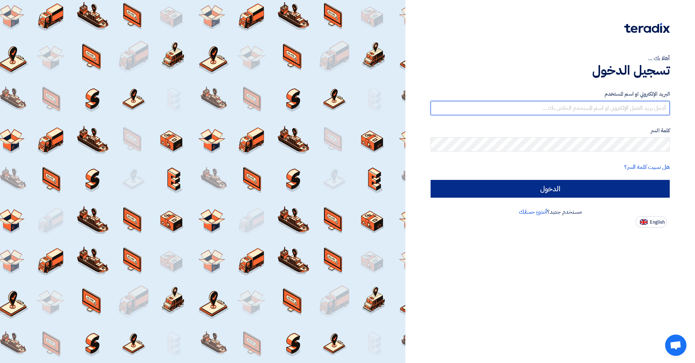
type input "[EMAIL_ADDRESS][DOMAIN_NAME]"
click at [598, 191] on input "الدخول" at bounding box center [550, 189] width 239 height 18
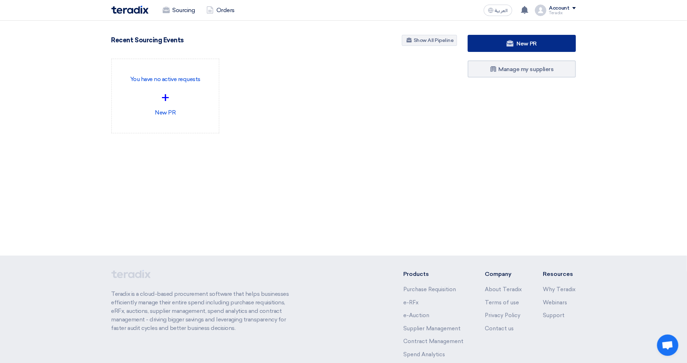
click at [479, 37] on link "New PR" at bounding box center [522, 43] width 108 height 17
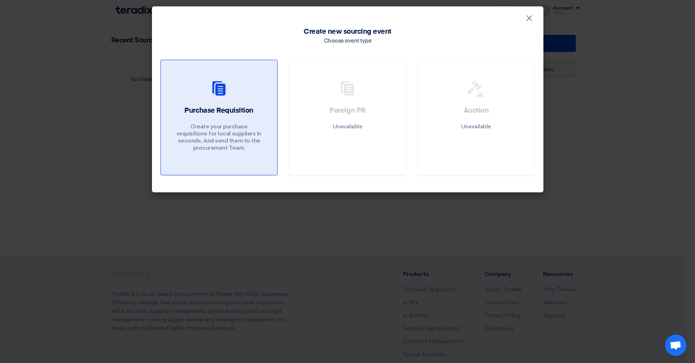
click at [255, 110] on div "Purchase Requisition Create your purchase requisitions for local suppliers in s…" at bounding box center [218, 130] width 99 height 49
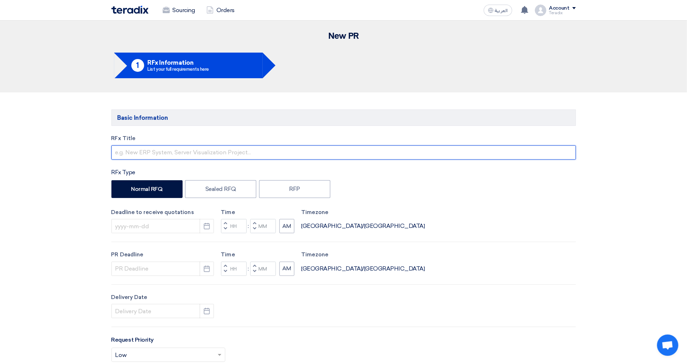
click at [156, 157] on input "text" at bounding box center [343, 153] width 464 height 14
paste input "PLC modules receiving panel"
click at [113, 150] on input "PLC modules receiving panel" at bounding box center [343, 153] width 464 height 14
type input "PLC modules receiving panel"
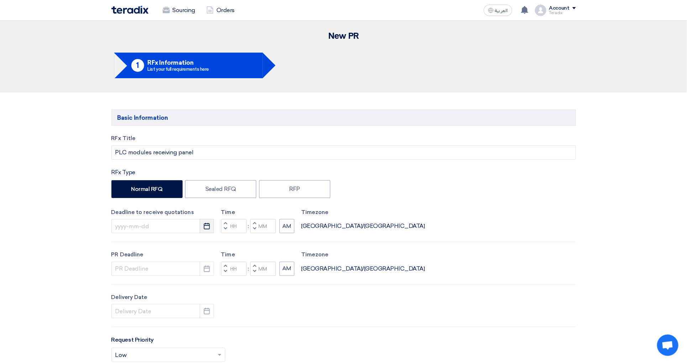
click at [210, 230] on icon "Pick a date" at bounding box center [206, 226] width 7 height 7
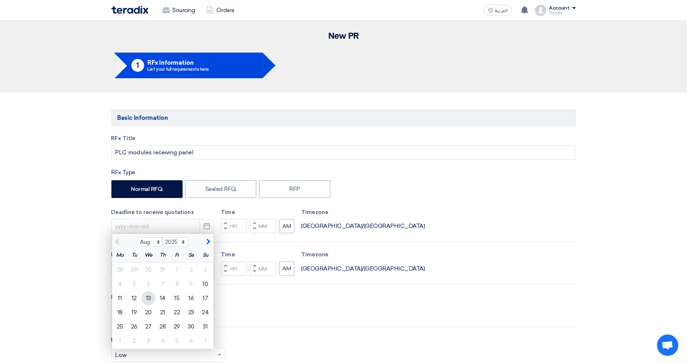
click at [143, 301] on div "13" at bounding box center [148, 298] width 14 height 14
type input "[DATE]"
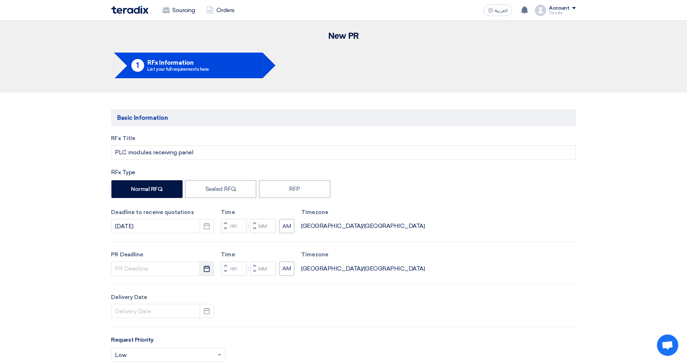
click at [205, 272] on icon "Pick a date" at bounding box center [206, 268] width 7 height 7
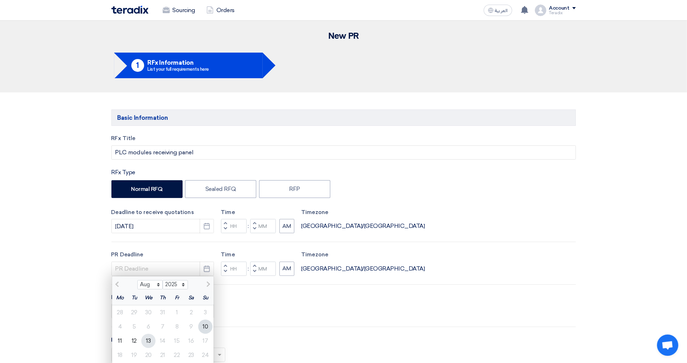
click at [152, 339] on div "13" at bounding box center [148, 341] width 14 height 14
type input "[DATE]"
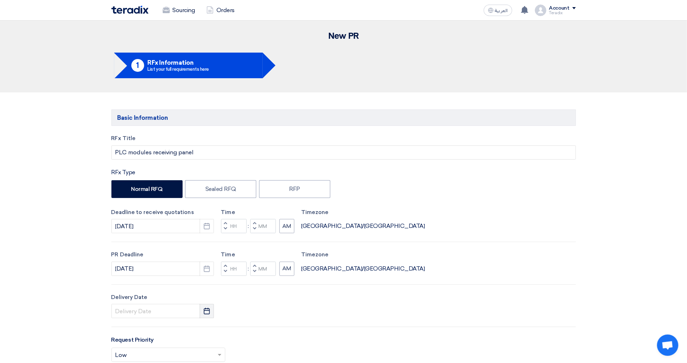
click at [205, 318] on button "Pick a date" at bounding box center [207, 311] width 14 height 14
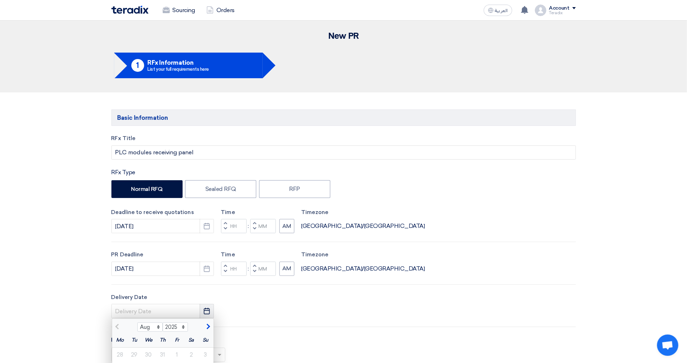
scroll to position [267, 0]
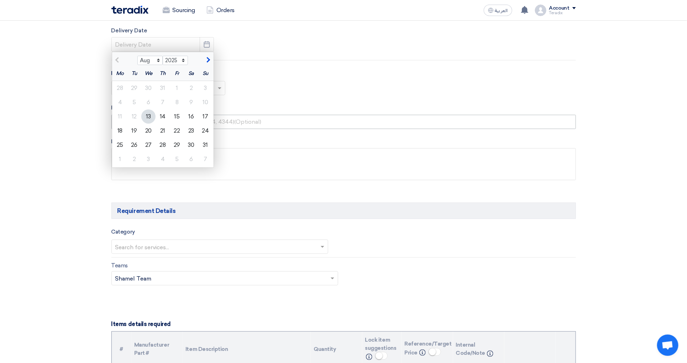
click at [149, 118] on div "13" at bounding box center [148, 117] width 14 height 14
type input "[DATE]"
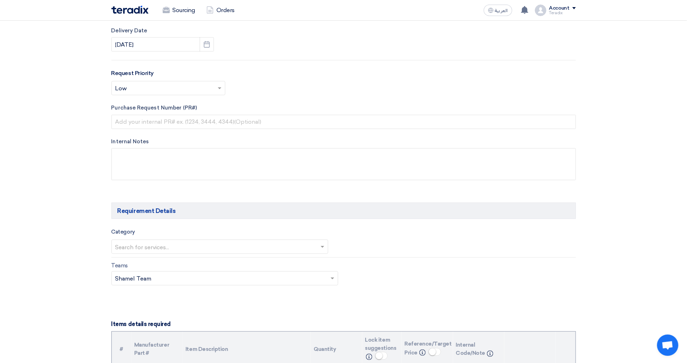
scroll to position [0, 0]
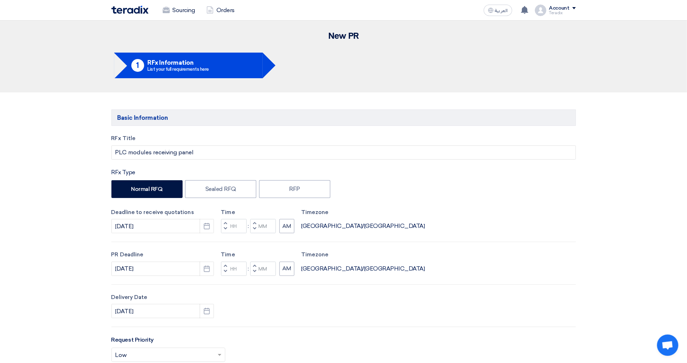
click at [257, 231] on button "Decrement minutes" at bounding box center [254, 229] width 9 height 9
type input "11"
type input "59"
click at [256, 272] on button "Decrement minutes" at bounding box center [254, 271] width 9 height 9
type input "11"
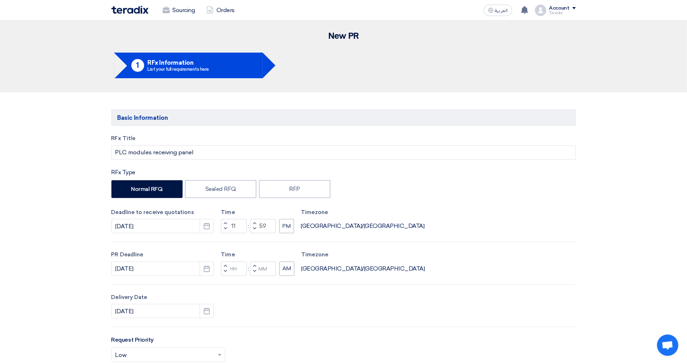
type input "59"
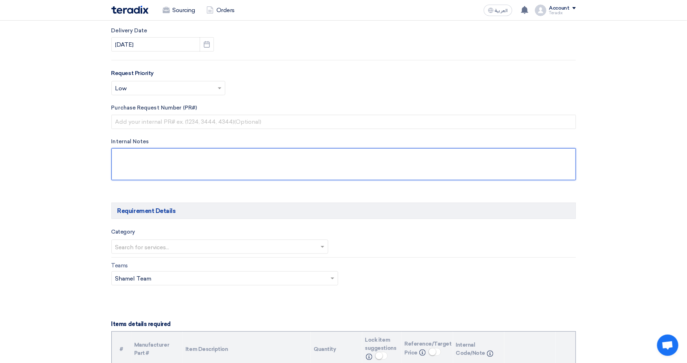
click at [197, 162] on textarea at bounding box center [343, 164] width 464 height 32
paste textarea "[PERSON_NAME] [PERSON_NAME] [PERSON_NAME][EMAIL_ADDRESS][DOMAIN_NAME] [PHONE_NU…"
type textarea "[PERSON_NAME] [PERSON_NAME] [PERSON_NAME][EMAIL_ADDRESS][DOMAIN_NAME] [PHONE_NU…"
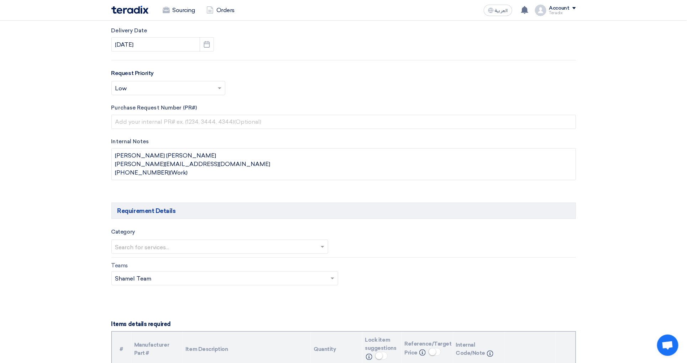
click at [199, 251] on input "text" at bounding box center [216, 248] width 202 height 12
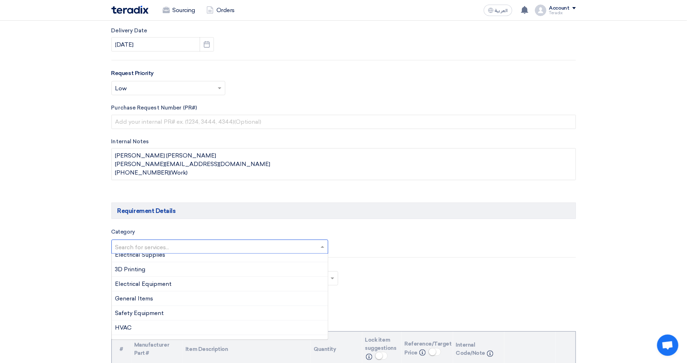
scroll to position [165, 0]
click at [152, 290] on span "General Items" at bounding box center [134, 288] width 38 height 7
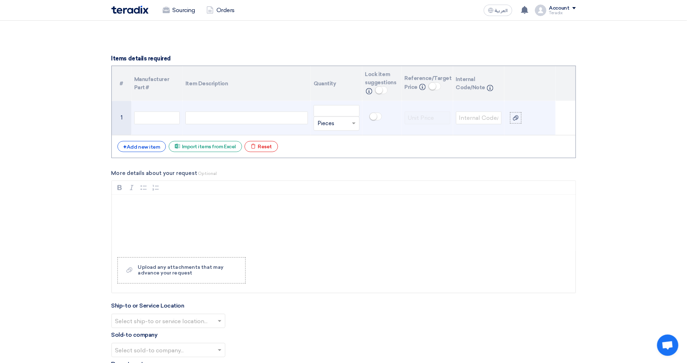
click at [212, 123] on div at bounding box center [246, 118] width 122 height 13
paste div
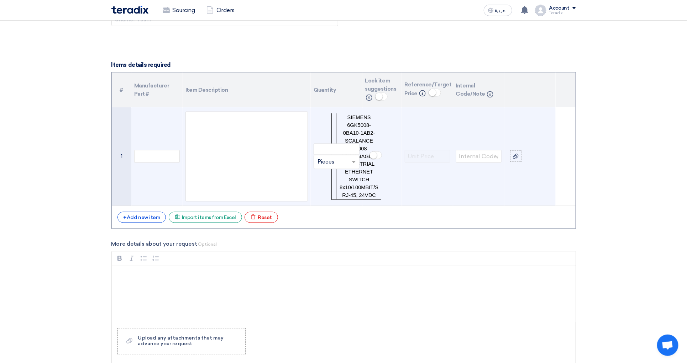
scroll to position [534, 0]
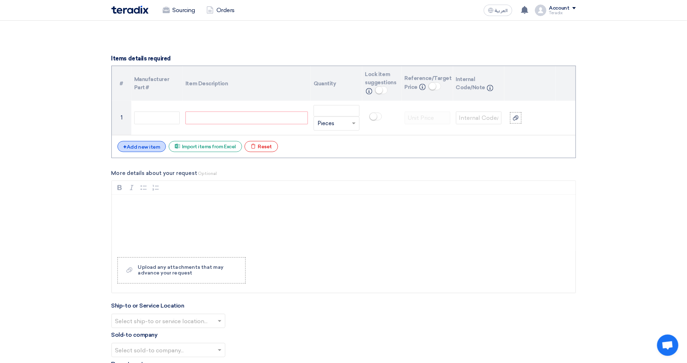
click at [152, 151] on div "+ Add new item" at bounding box center [141, 146] width 49 height 11
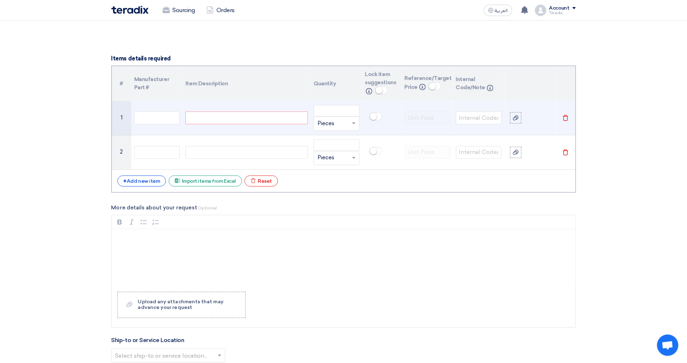
click at [197, 125] on div at bounding box center [246, 118] width 122 height 13
click at [256, 120] on div at bounding box center [246, 118] width 122 height 13
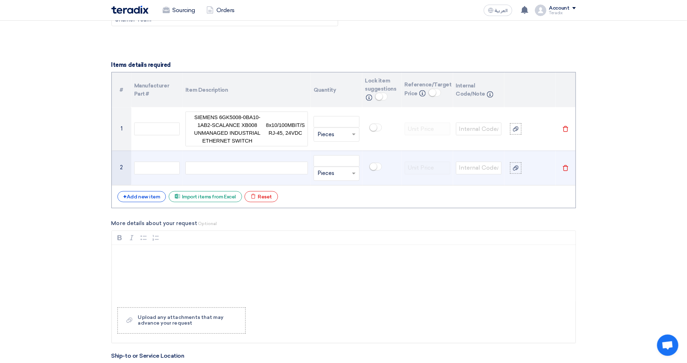
click at [238, 170] on div at bounding box center [246, 168] width 122 height 13
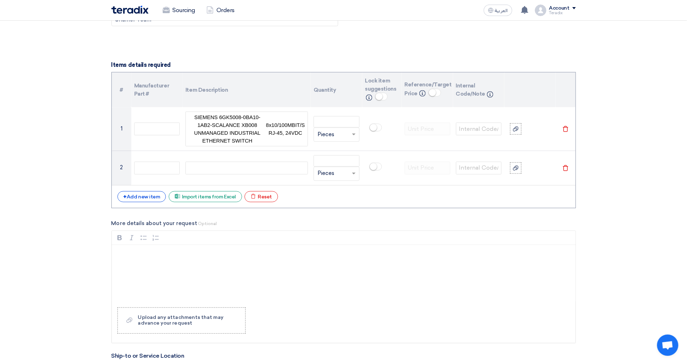
paste div
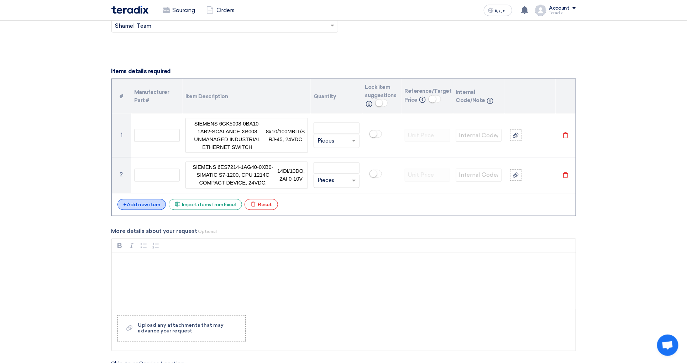
click at [156, 210] on div "+ Add new item" at bounding box center [141, 204] width 49 height 11
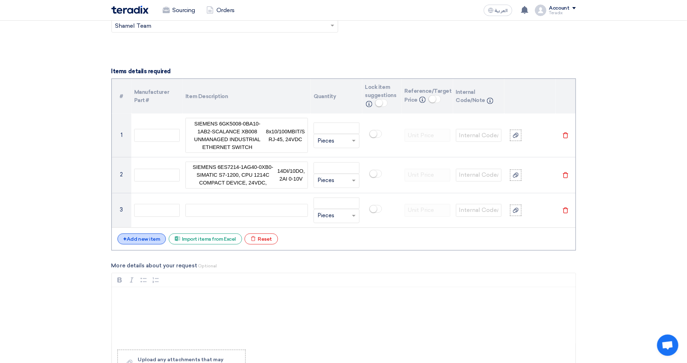
click at [140, 245] on div "+ Add new item" at bounding box center [141, 239] width 49 height 11
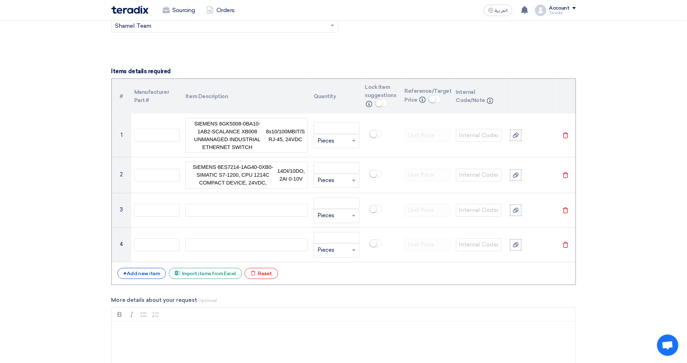
click at [136, 285] on div "# Manufacturer Part # Item Description Quantity Lock item suggestions Info Refe…" at bounding box center [343, 182] width 464 height 207
click at [144, 285] on div "# Manufacturer Part # Item Description Quantity Lock item suggestions Info Refe…" at bounding box center [343, 182] width 464 height 207
click at [151, 279] on div "+ Add new item" at bounding box center [141, 273] width 49 height 11
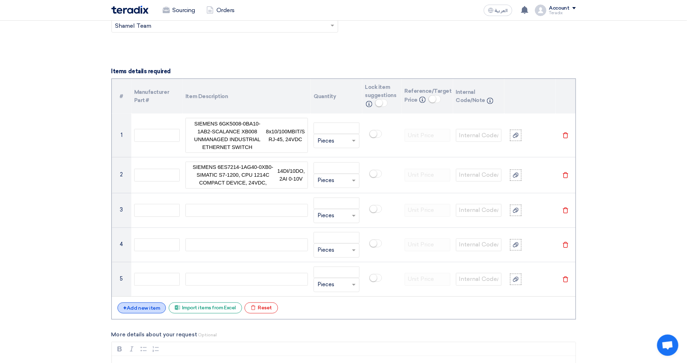
click at [151, 313] on div "+ Add new item" at bounding box center [141, 308] width 49 height 11
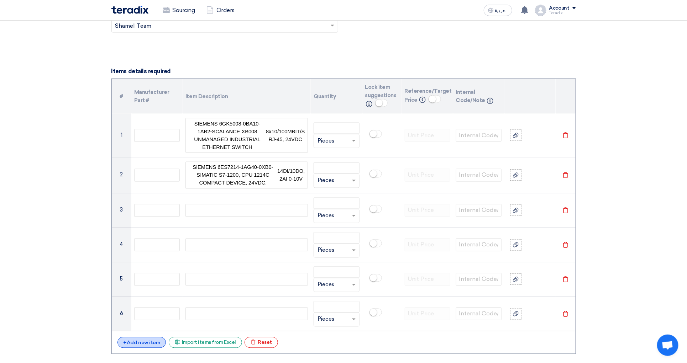
click at [143, 348] on div "+ Add new item" at bounding box center [141, 342] width 49 height 11
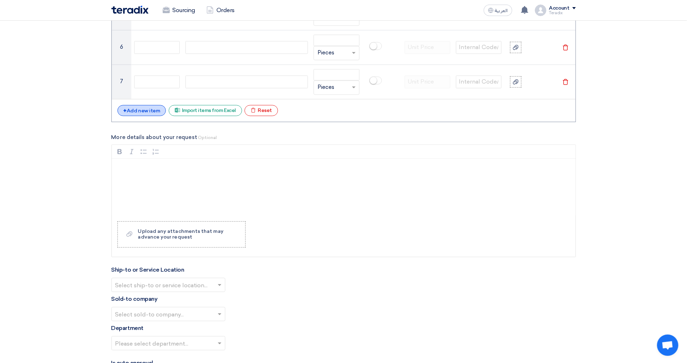
click at [152, 116] on div "+ Add new item" at bounding box center [141, 110] width 49 height 11
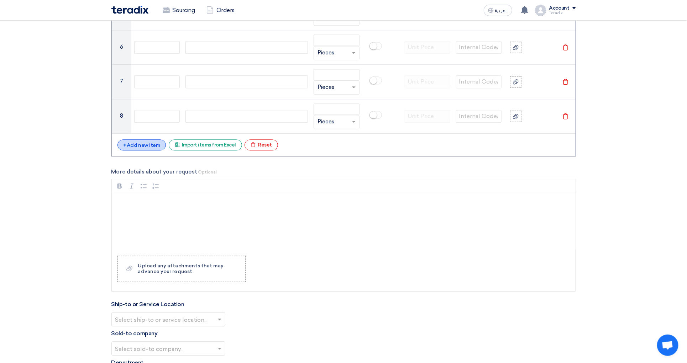
click at [153, 151] on div "+ Add new item" at bounding box center [141, 144] width 49 height 11
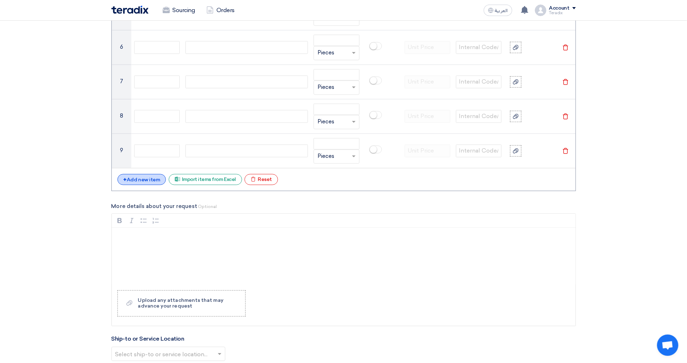
drag, startPoint x: 151, startPoint y: 179, endPoint x: 150, endPoint y: 185, distance: 5.4
click at [151, 179] on div "# Manufacturer Part # Item Description Quantity Lock item suggestions Info Refe…" at bounding box center [343, 1] width 464 height 379
click at [150, 185] on div "+ Add new item" at bounding box center [141, 179] width 49 height 11
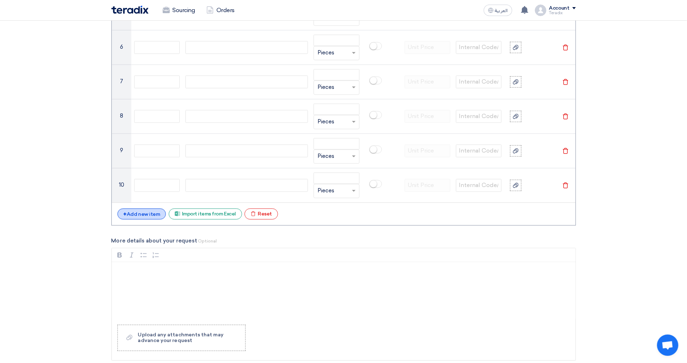
click at [151, 218] on div "+ Add new item" at bounding box center [141, 214] width 49 height 11
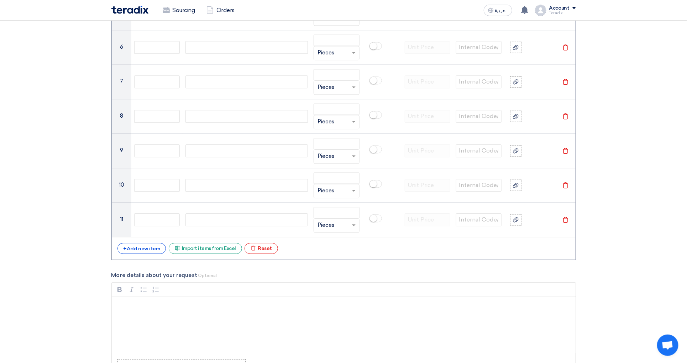
scroll to position [521, 0]
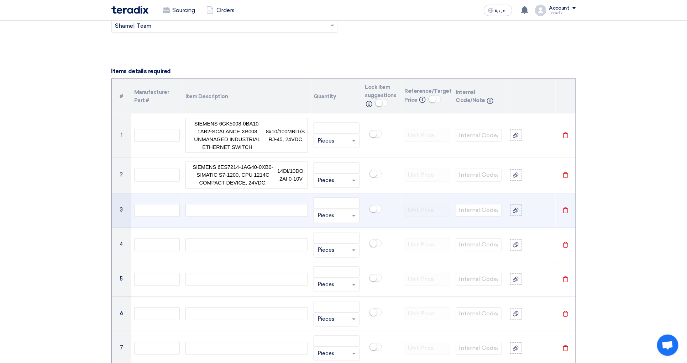
click at [239, 217] on div at bounding box center [246, 210] width 122 height 13
paste div
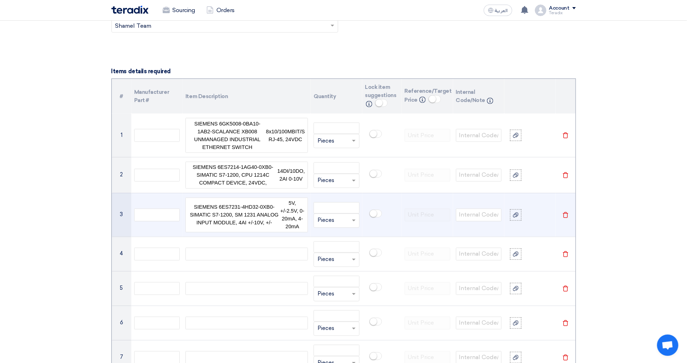
scroll to position [515, 0]
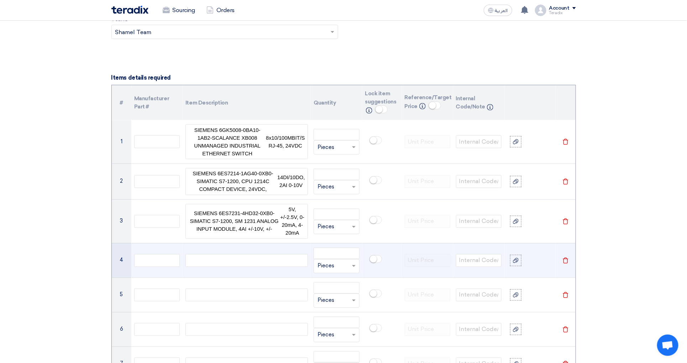
click at [265, 263] on div at bounding box center [246, 260] width 122 height 13
paste div
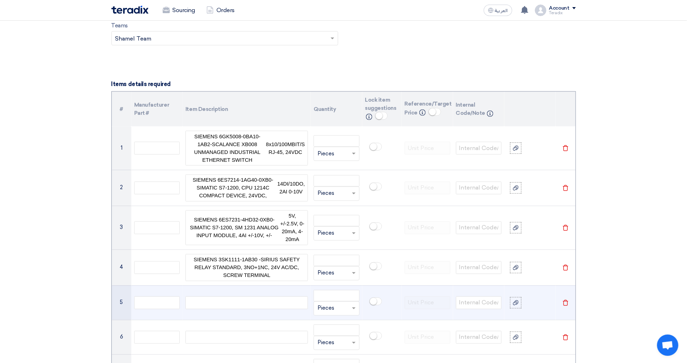
click at [258, 310] on div at bounding box center [246, 303] width 122 height 13
paste div
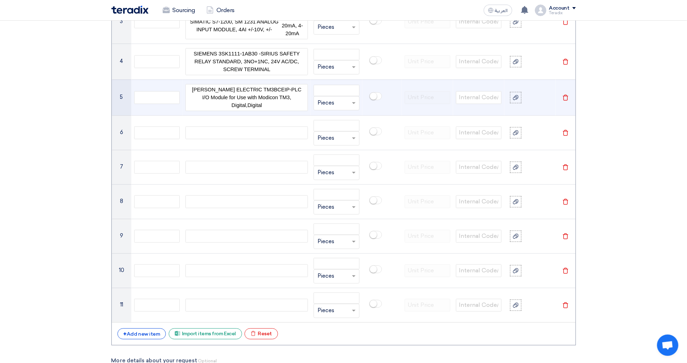
scroll to position [771, 0]
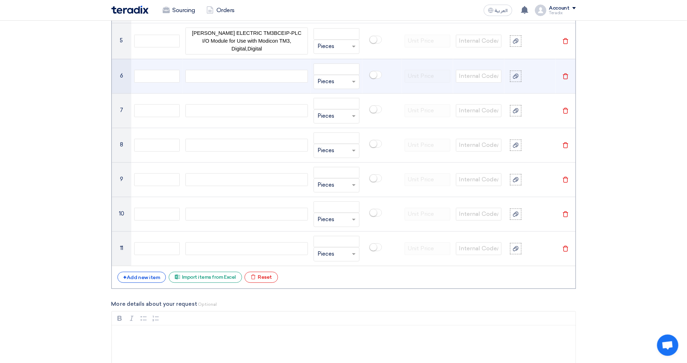
click at [270, 79] on div at bounding box center [246, 76] width 122 height 13
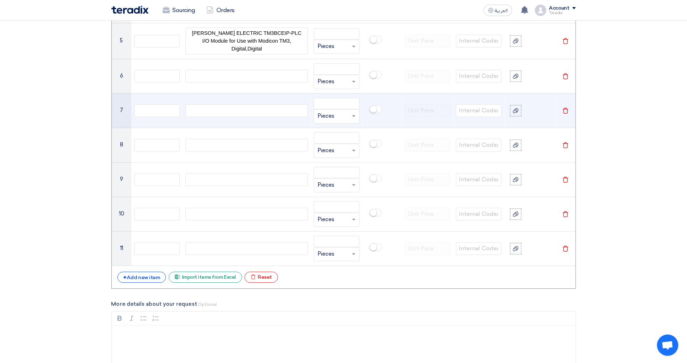
paste div
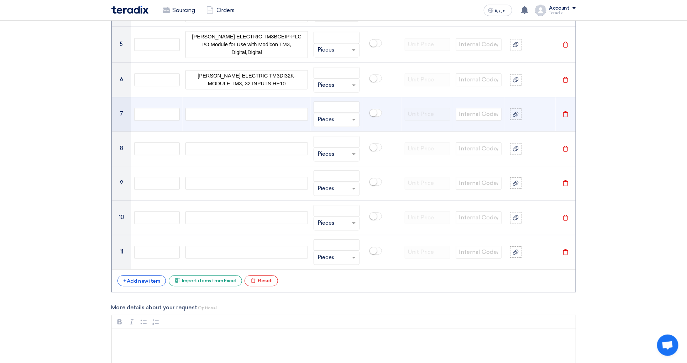
click at [297, 121] on div at bounding box center [246, 114] width 122 height 13
paste div
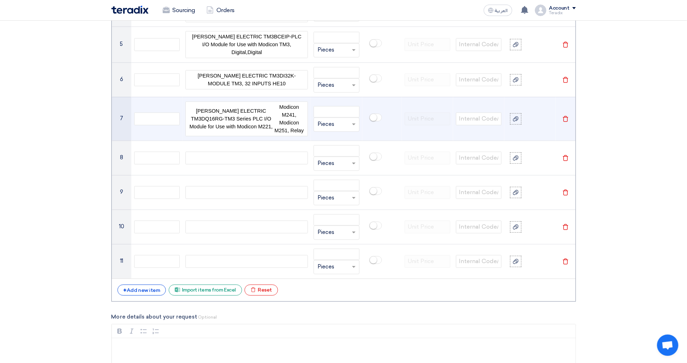
scroll to position [761, 0]
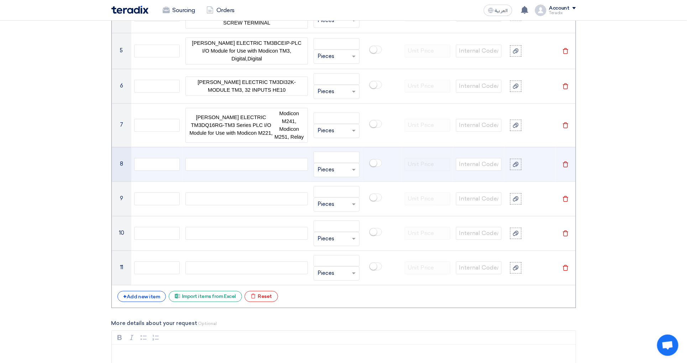
click at [230, 171] on div at bounding box center [246, 164] width 122 height 13
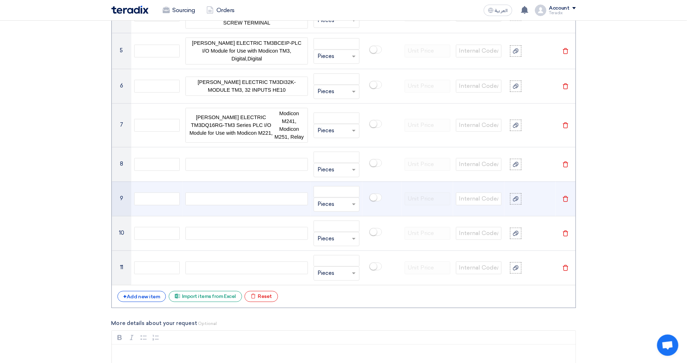
paste div
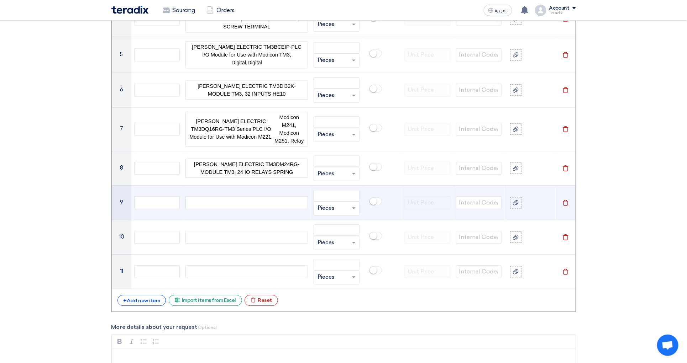
click at [224, 208] on div at bounding box center [246, 202] width 122 height 13
paste div
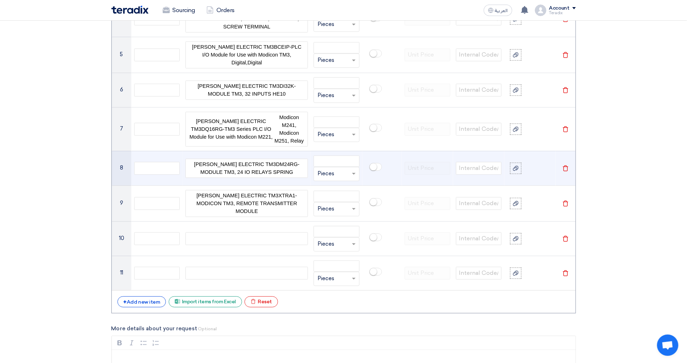
scroll to position [754, 0]
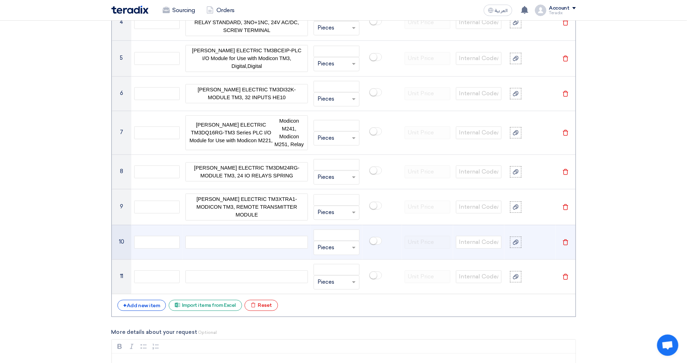
click at [290, 249] on div at bounding box center [246, 242] width 122 height 13
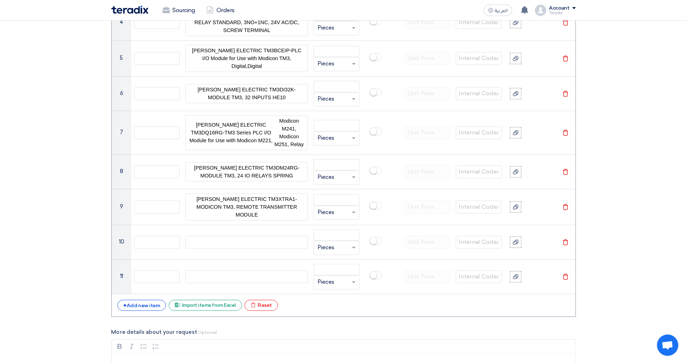
paste div
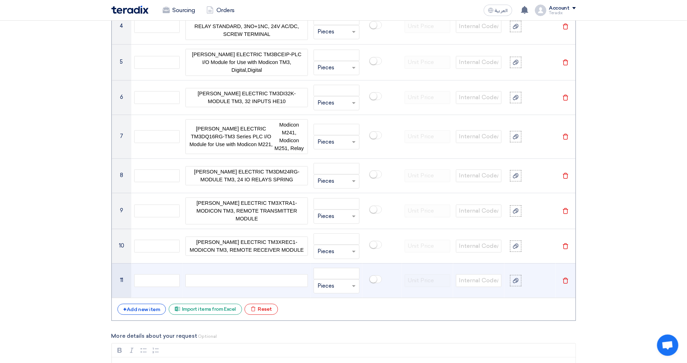
click at [261, 287] on div at bounding box center [246, 280] width 122 height 13
paste div
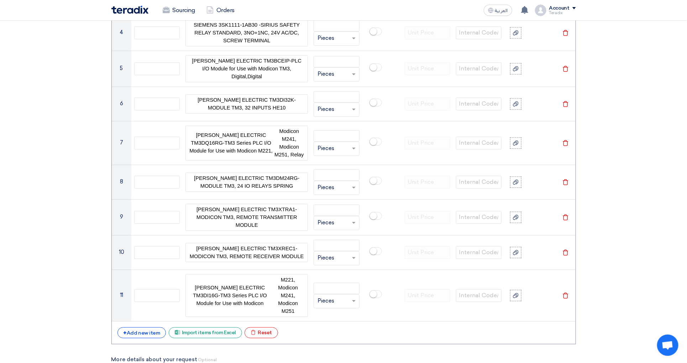
scroll to position [476, 0]
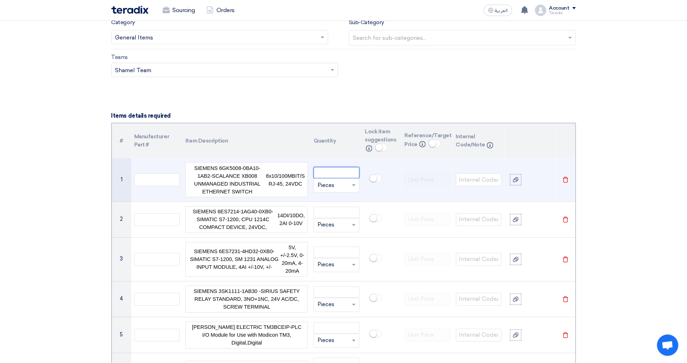
click at [342, 179] on input "number" at bounding box center [336, 172] width 46 height 11
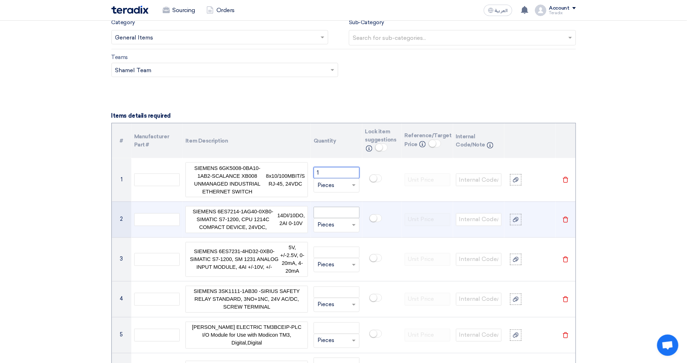
type input "1"
click at [331, 218] on input "number" at bounding box center [336, 212] width 46 height 11
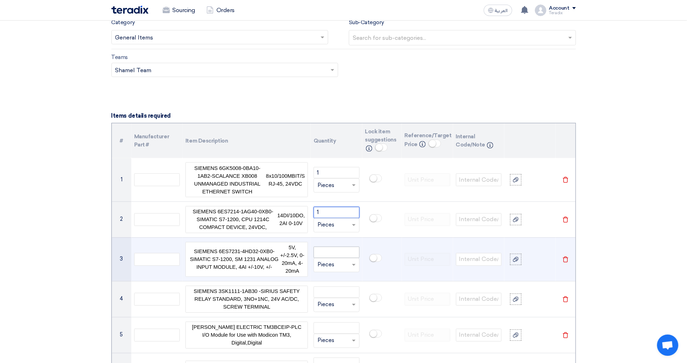
type input "1"
drag, startPoint x: 337, startPoint y: 253, endPoint x: 336, endPoint y: 269, distance: 15.7
click at [338, 254] on input "number" at bounding box center [336, 252] width 46 height 11
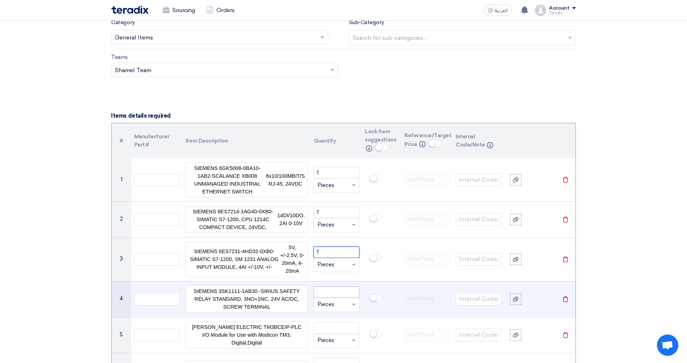
type input "1"
click at [334, 298] on input "number" at bounding box center [336, 292] width 46 height 11
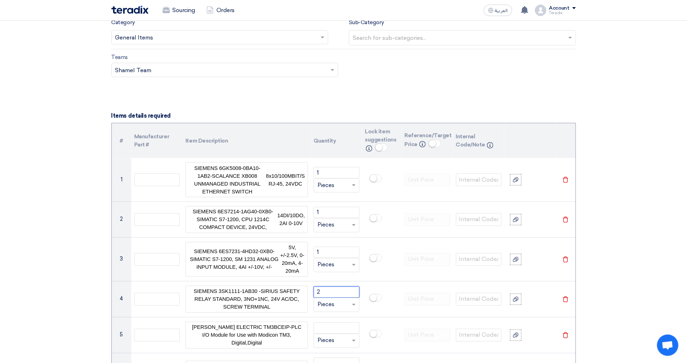
type input "2"
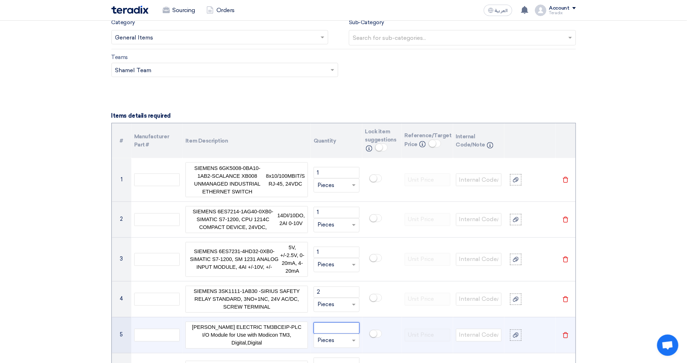
click at [322, 333] on input "number" at bounding box center [336, 328] width 46 height 11
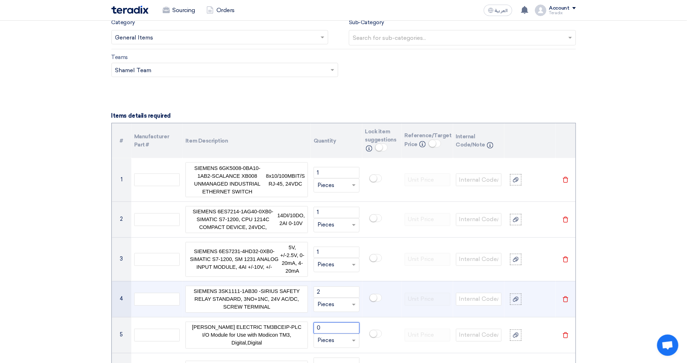
scroll to position [743, 0]
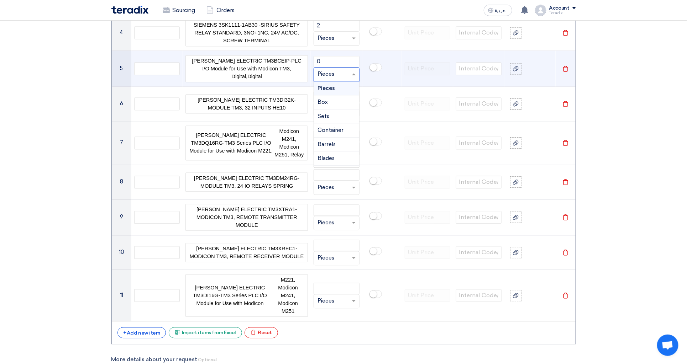
click at [336, 73] on div "Unit × Pieces" at bounding box center [336, 74] width 46 height 14
click at [342, 64] on input "0" at bounding box center [336, 61] width 46 height 11
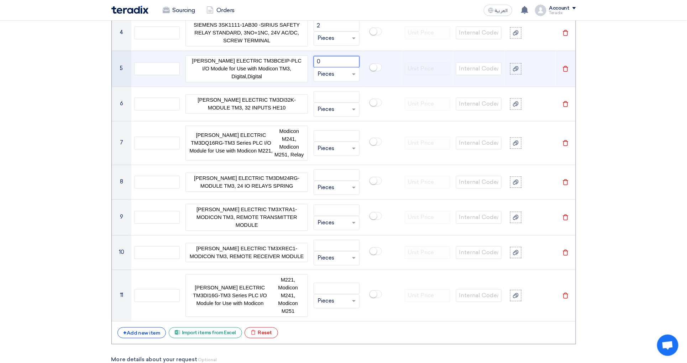
click at [342, 64] on input "0" at bounding box center [336, 61] width 46 height 11
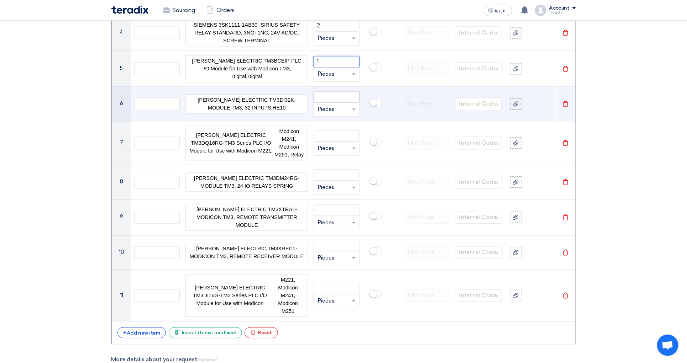
type input "1"
click at [336, 102] on input "number" at bounding box center [336, 96] width 46 height 11
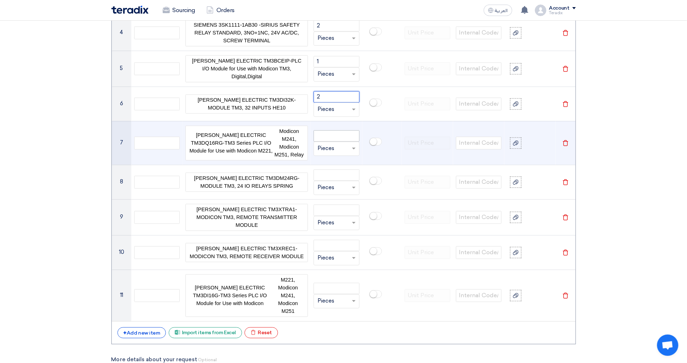
type input "2"
click at [343, 142] on input "2" at bounding box center [336, 135] width 46 height 11
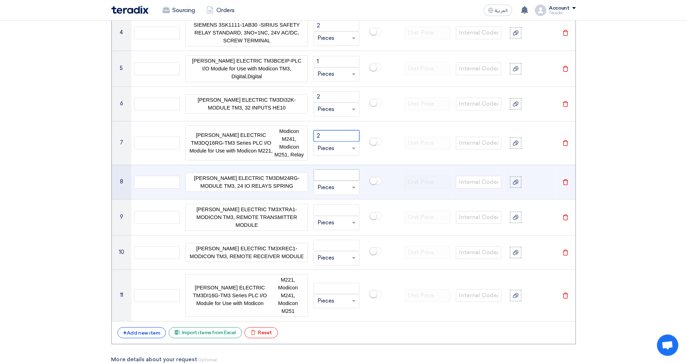
type input "2"
click at [332, 181] on input "number" at bounding box center [336, 174] width 46 height 11
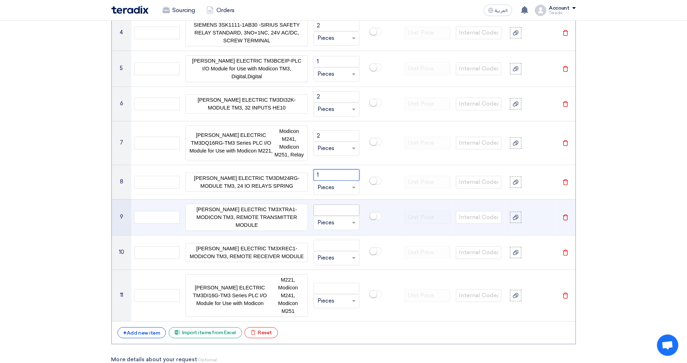
type input "1"
click at [336, 216] on input "number" at bounding box center [336, 210] width 46 height 11
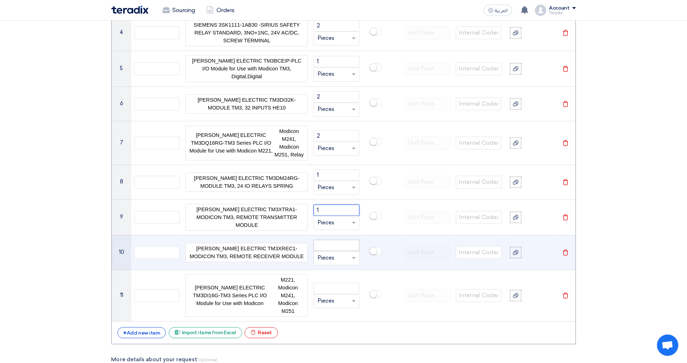
type input "1"
click at [341, 251] on input "number" at bounding box center [336, 245] width 46 height 11
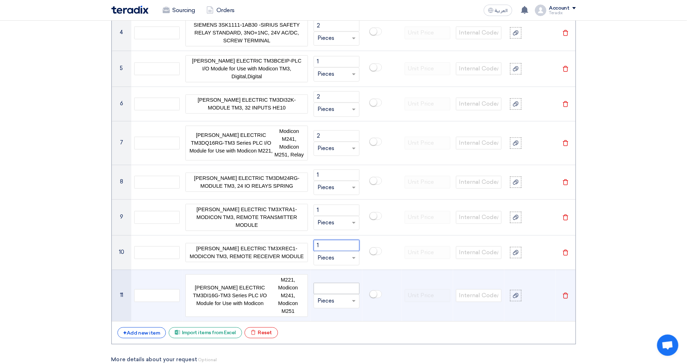
type input "1"
click at [338, 290] on input "number" at bounding box center [336, 288] width 46 height 11
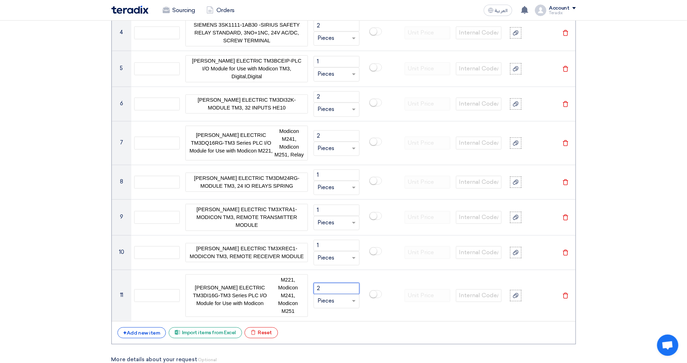
type input "2"
drag, startPoint x: 329, startPoint y: 330, endPoint x: 331, endPoint y: 334, distance: 4.8
click at [331, 330] on div "+ Add new item Excel file Import items from Excel Excel file Reset" at bounding box center [343, 332] width 452 height 11
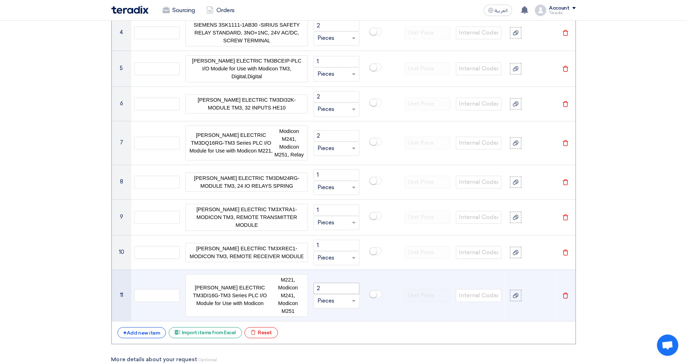
scroll to position [1010, 0]
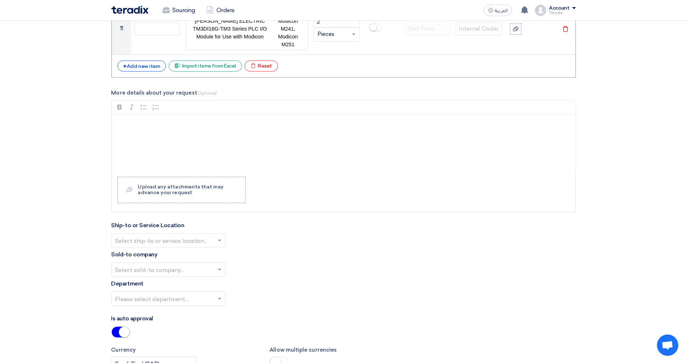
click at [189, 236] on input "text" at bounding box center [164, 241] width 99 height 12
click at [183, 258] on div "Obeikan Digital Solutions" at bounding box center [168, 255] width 113 height 14
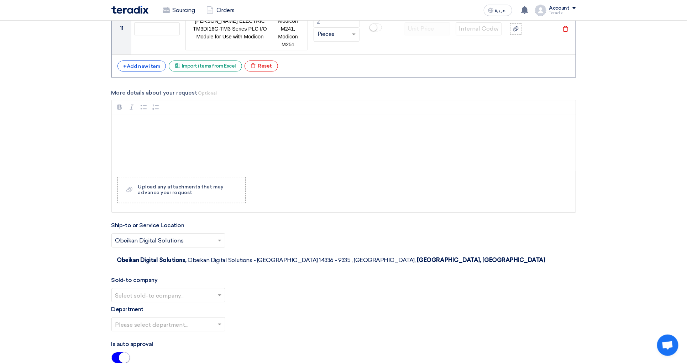
click at [176, 290] on input "text" at bounding box center [164, 296] width 99 height 12
click at [175, 302] on div "SHAMEL / Obeikan Digital Solutions" at bounding box center [168, 309] width 113 height 14
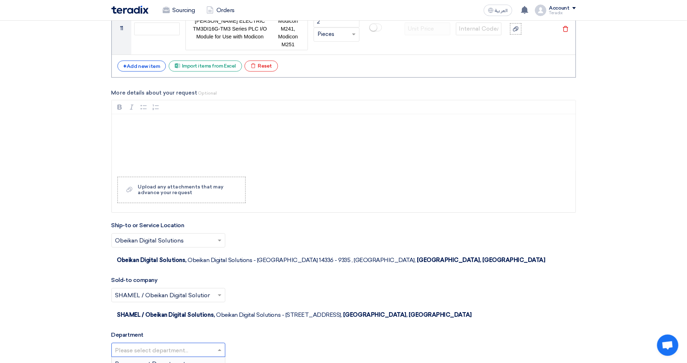
click at [175, 345] on input "text" at bounding box center [164, 351] width 99 height 12
click at [176, 361] on span "Procurement Department" at bounding box center [150, 364] width 70 height 7
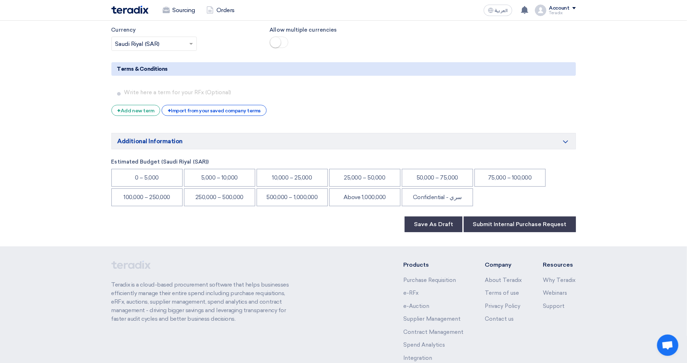
scroll to position [1393, 0]
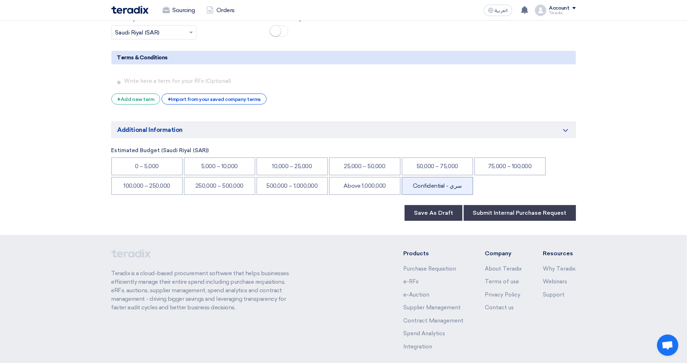
click at [427, 177] on li "Confidential - سري" at bounding box center [437, 186] width 71 height 18
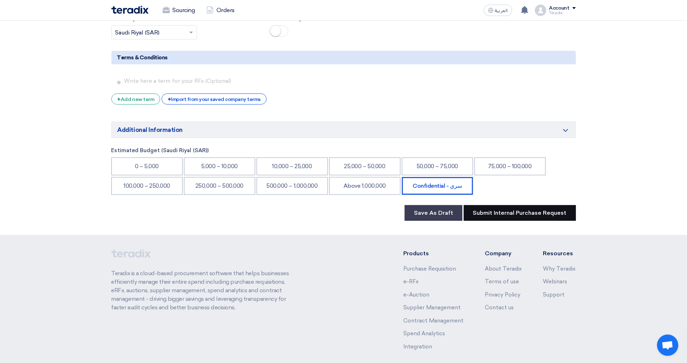
click at [518, 205] on button "Submit Internal Purchase Request" at bounding box center [520, 213] width 112 height 16
